Goal: Task Accomplishment & Management: Complete application form

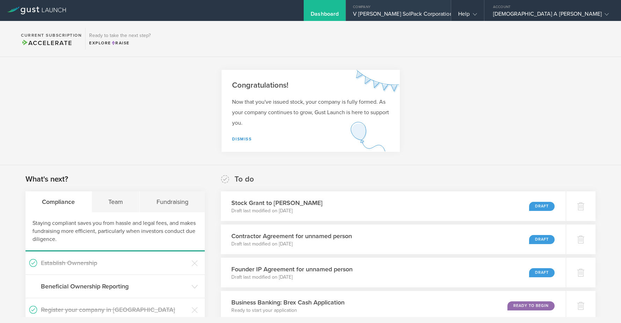
click at [444, 15] on div "V [PERSON_NAME] SolPack Corporation" at bounding box center [398, 15] width 91 height 10
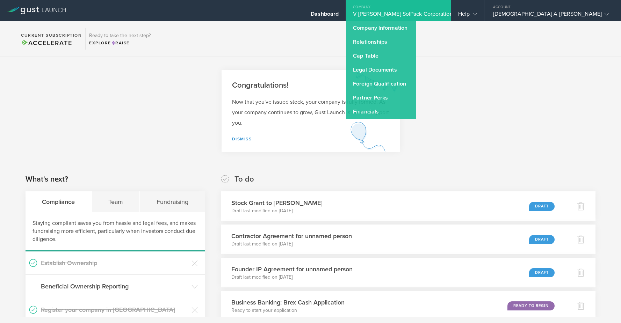
click at [513, 130] on section "Congratulations! Now that you've issued stock, your company is fully formed. As…" at bounding box center [310, 111] width 621 height 108
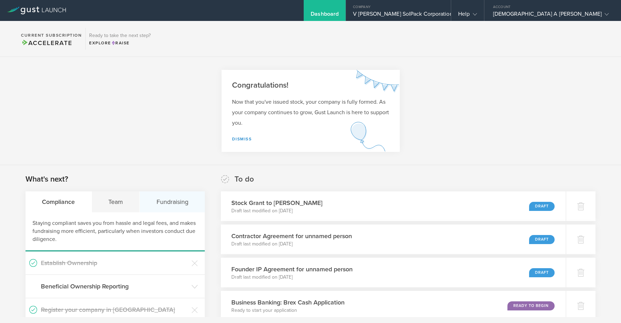
click at [172, 209] on div "Fundraising" at bounding box center [172, 202] width 65 height 21
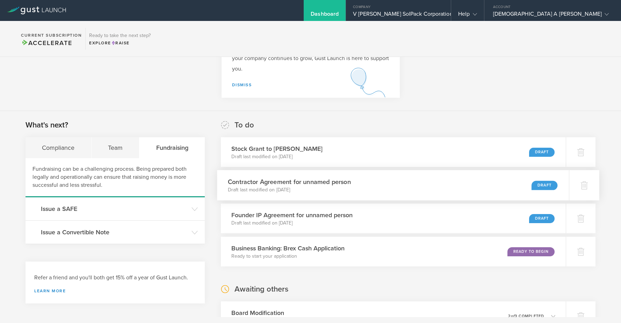
scroll to position [56, 0]
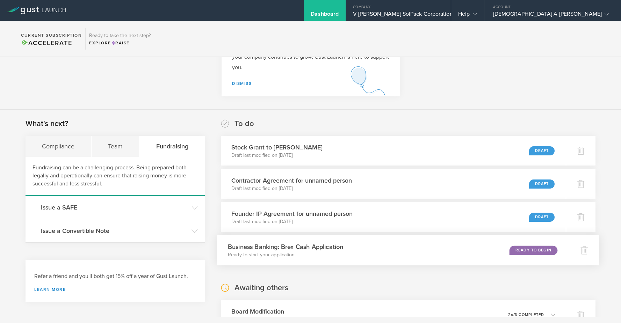
click at [314, 252] on p "Ready to start your application" at bounding box center [285, 255] width 115 height 7
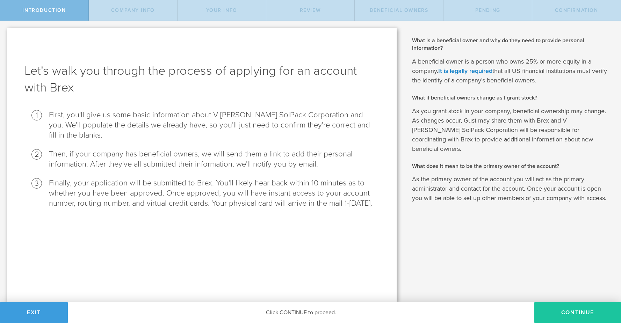
click at [586, 312] on button "Continue" at bounding box center [578, 312] width 87 height 21
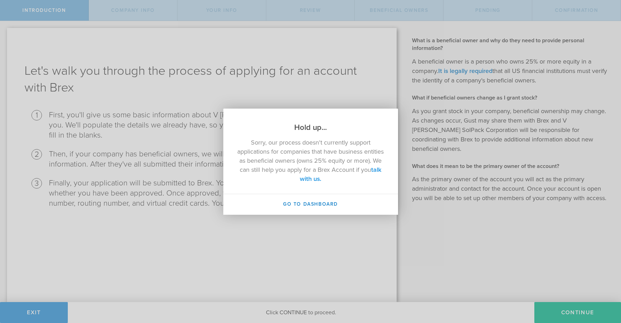
click at [327, 179] on link "talk with us." at bounding box center [340, 174] width 81 height 17
click at [316, 179] on link "talk with us." at bounding box center [340, 174] width 81 height 17
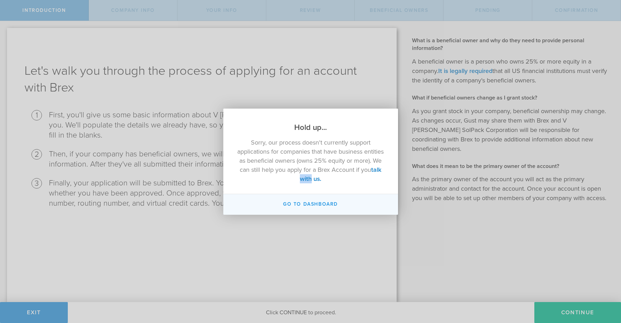
click at [316, 199] on button "Go to Dashboard" at bounding box center [310, 204] width 175 height 21
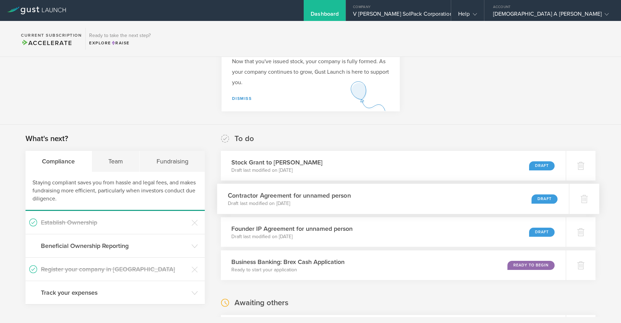
scroll to position [46, 0]
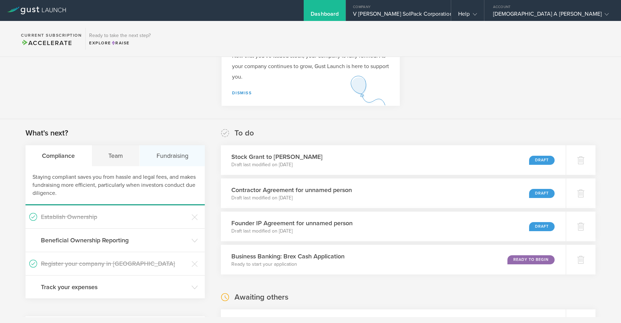
click at [179, 159] on div "Fundraising" at bounding box center [172, 155] width 65 height 21
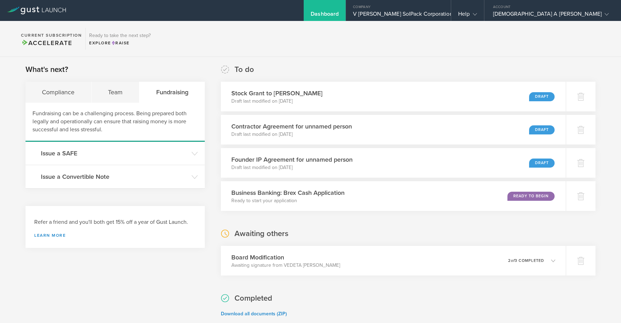
scroll to position [81, 0]
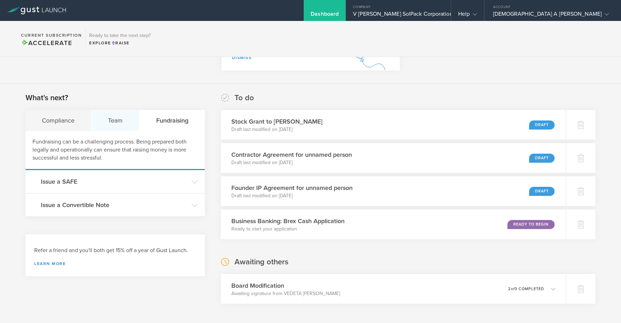
click at [113, 121] on div "Team" at bounding box center [116, 120] width 48 height 21
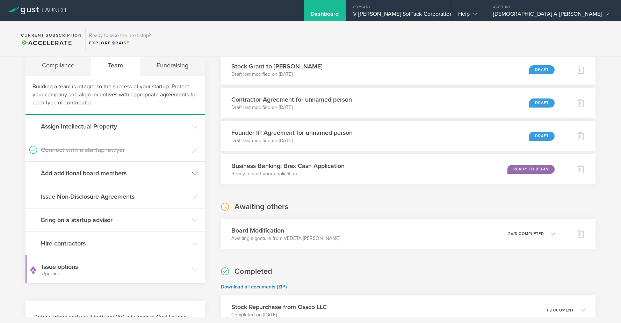
scroll to position [39, 0]
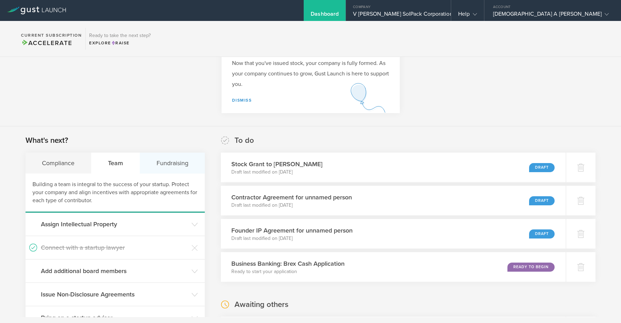
click at [170, 161] on div "Fundraising" at bounding box center [172, 163] width 65 height 21
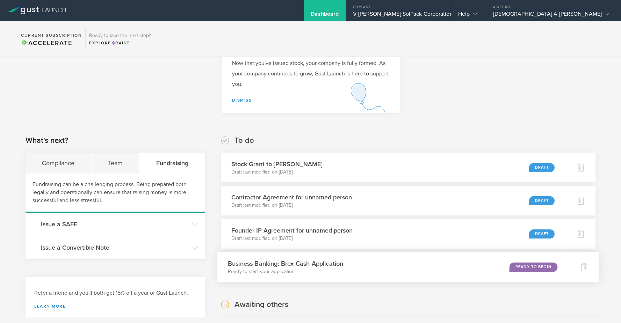
click at [468, 261] on div "Business Banking: Brex Cash Application Ready to start your application Ready t…" at bounding box center [393, 267] width 352 height 30
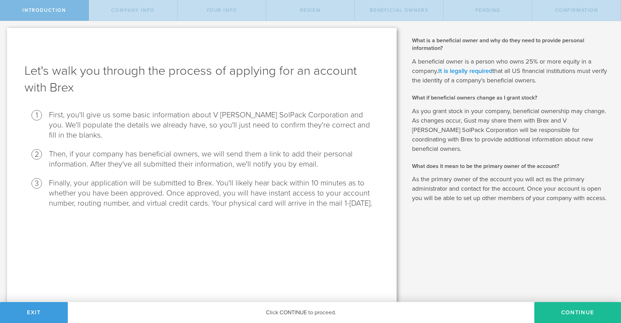
click at [475, 71] on link "It is legally required" at bounding box center [465, 71] width 54 height 8
click at [293, 317] on div "Click CONTINUE to proceed." at bounding box center [301, 312] width 467 height 21
click at [471, 72] on link "It is legally required" at bounding box center [465, 71] width 54 height 8
click at [578, 314] on button "Continue" at bounding box center [578, 312] width 87 height 21
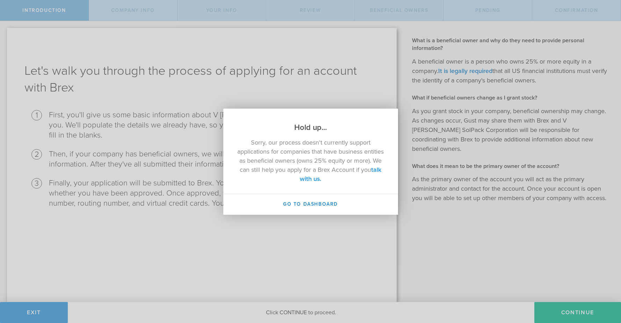
click at [322, 180] on link "talk with us." at bounding box center [340, 174] width 81 height 17
click at [315, 179] on link "talk with us." at bounding box center [340, 174] width 81 height 17
click at [328, 177] on link "talk with us." at bounding box center [340, 174] width 81 height 17
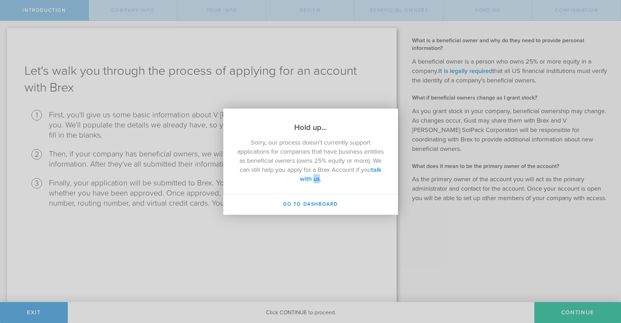
click at [328, 177] on link "talk with us." at bounding box center [340, 174] width 81 height 17
click at [304, 179] on link "talk with us." at bounding box center [340, 174] width 81 height 17
click at [315, 146] on p "Sorry, our process doesn't currently support applications for companies that ha…" at bounding box center [310, 160] width 147 height 45
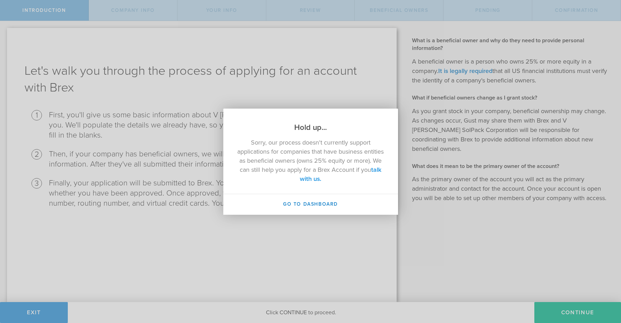
click at [303, 180] on link "talk with us." at bounding box center [340, 174] width 81 height 17
click at [320, 180] on link "talk with us." at bounding box center [340, 174] width 81 height 17
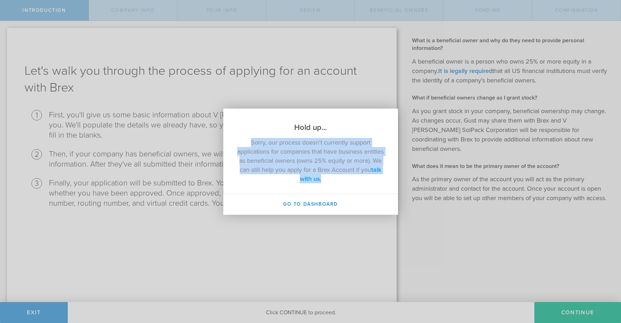
click at [320, 180] on link "talk with us." at bounding box center [340, 174] width 81 height 17
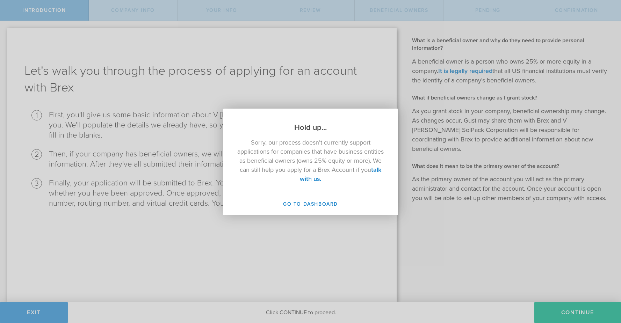
click at [345, 183] on p "Sorry, our process doesn't currently support applications for companies that ha…" at bounding box center [310, 160] width 147 height 45
click at [341, 183] on p "Sorry, our process doesn't currently support applications for companies that ha…" at bounding box center [310, 160] width 147 height 45
drag, startPoint x: 346, startPoint y: 169, endPoint x: 385, endPoint y: 167, distance: 39.2
click at [385, 167] on div "Sorry, our process doesn't currently support applications for companies that ha…" at bounding box center [310, 163] width 175 height 61
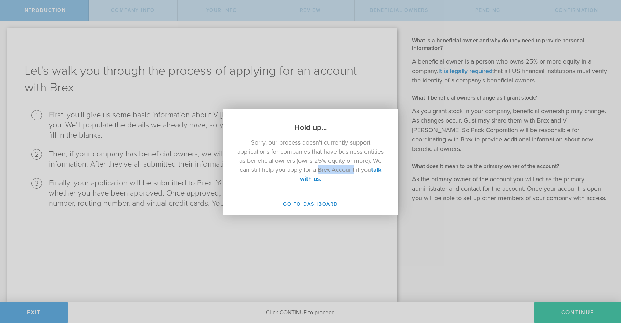
copy p "Brex Account"
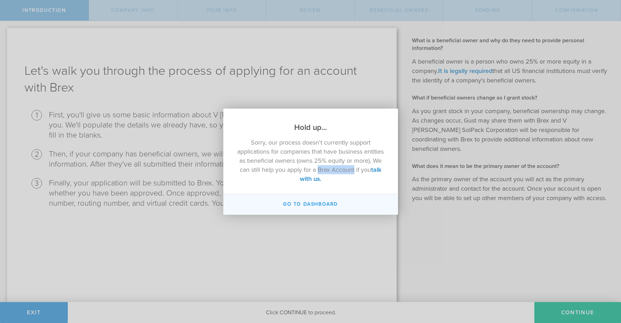
click at [312, 194] on button "Go to Dashboard" at bounding box center [310, 204] width 175 height 21
click at [314, 201] on button "Go to Dashboard" at bounding box center [310, 204] width 175 height 21
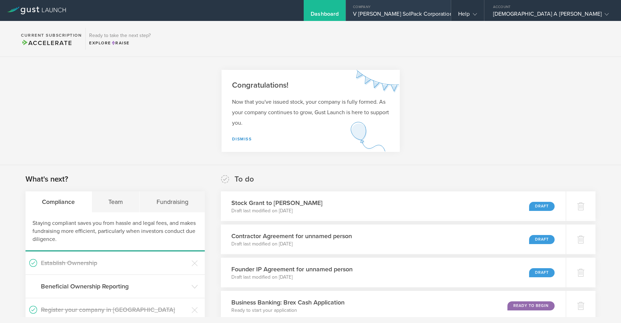
click at [444, 13] on div "V Hanley SolPack Corporation" at bounding box center [398, 15] width 91 height 10
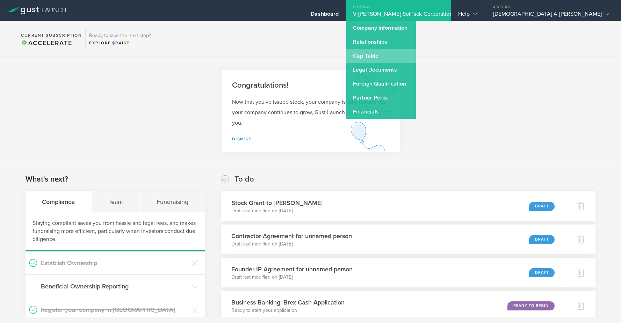
click at [416, 56] on link "Cap Table" at bounding box center [381, 56] width 70 height 14
